Goal: Information Seeking & Learning: Learn about a topic

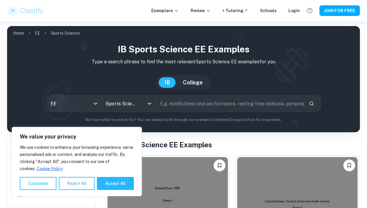
scroll to position [36, 0]
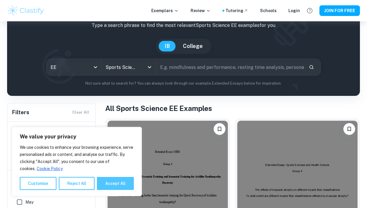
click at [104, 178] on button "Accept All" at bounding box center [115, 183] width 37 height 13
checkbox input "true"
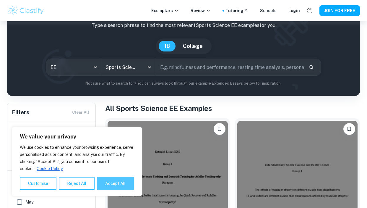
checkbox input "true"
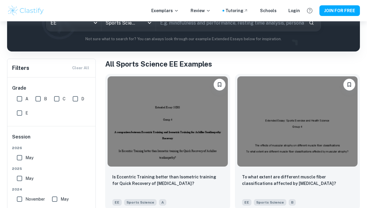
scroll to position [71, 0]
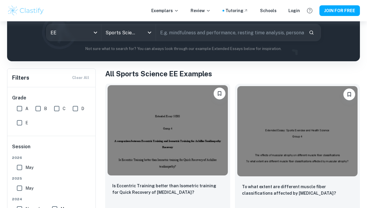
click at [153, 112] on img at bounding box center [168, 130] width 120 height 90
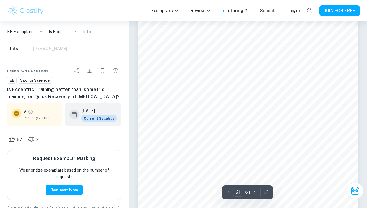
scroll to position [6044, 0]
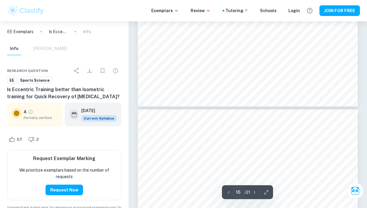
type input "15"
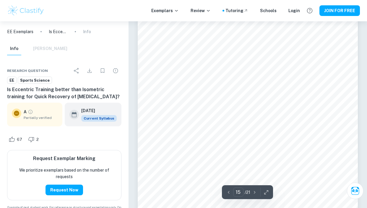
scroll to position [4169, 0]
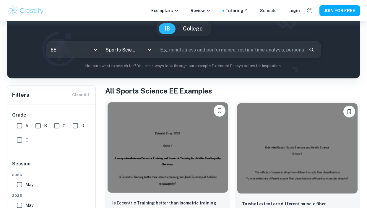
scroll to position [52, 0]
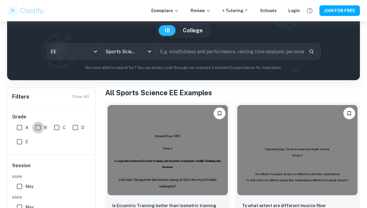
click at [39, 127] on input "B" at bounding box center [38, 127] width 12 height 12
checkbox input "true"
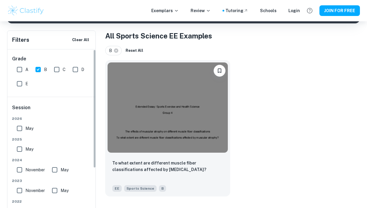
scroll to position [0, 0]
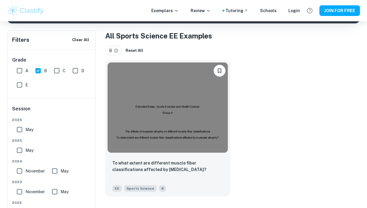
click at [18, 69] on input "A" at bounding box center [20, 71] width 12 height 12
checkbox input "true"
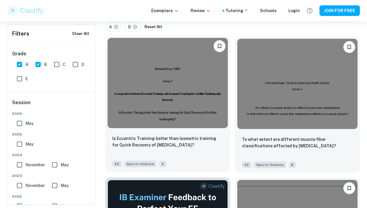
scroll to position [132, 0]
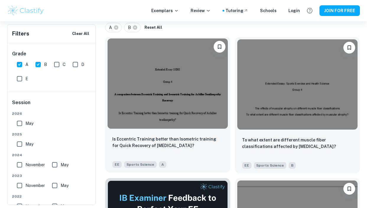
click at [185, 86] on img at bounding box center [168, 83] width 120 height 90
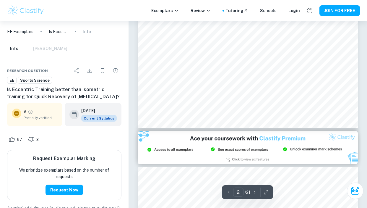
scroll to position [144, 0]
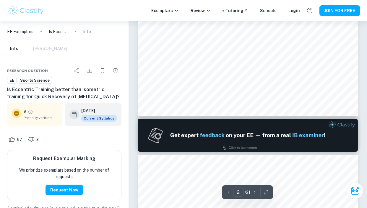
type input "1"
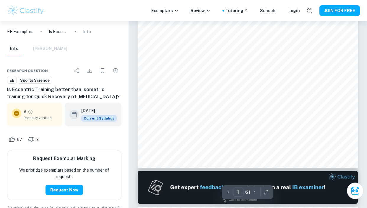
scroll to position [0, 0]
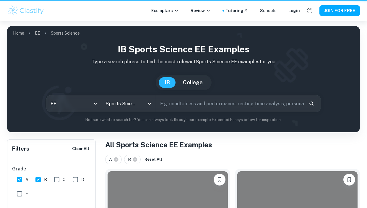
scroll to position [132, 0]
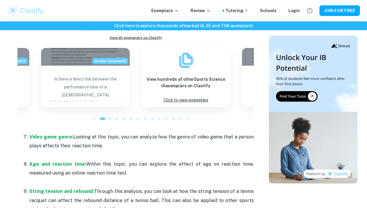
scroll to position [467, 0]
